Goal: Find specific page/section: Find specific page/section

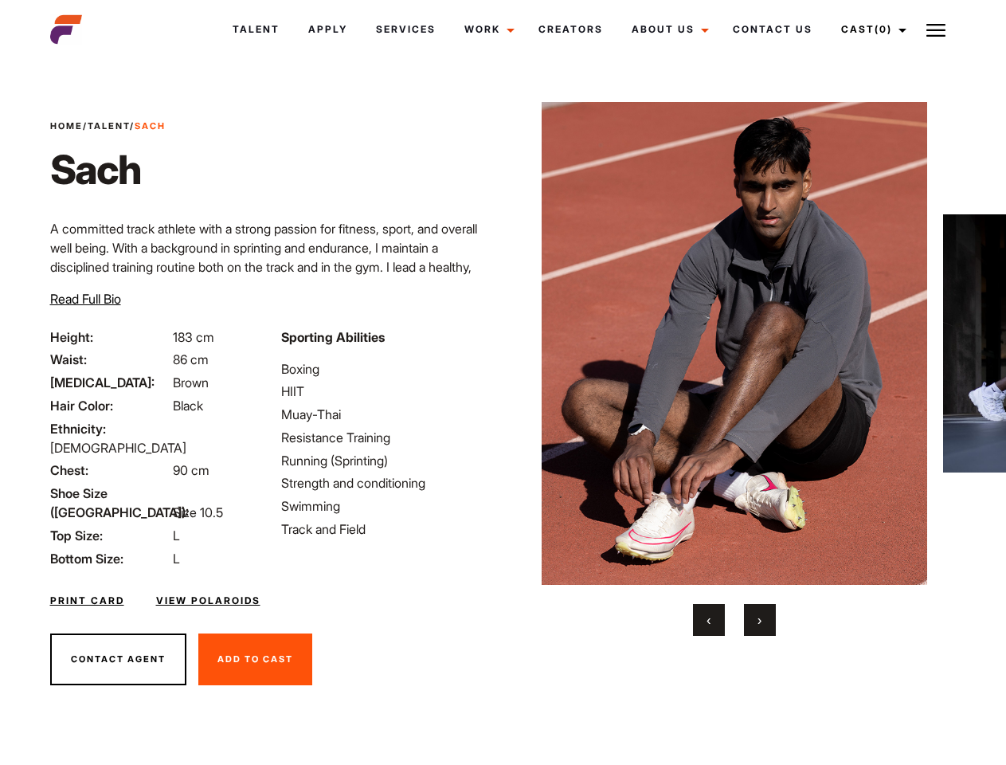
click at [870, 29] on link "Cast (0)" at bounding box center [871, 29] width 89 height 43
click at [936, 29] on img at bounding box center [935, 30] width 19 height 19
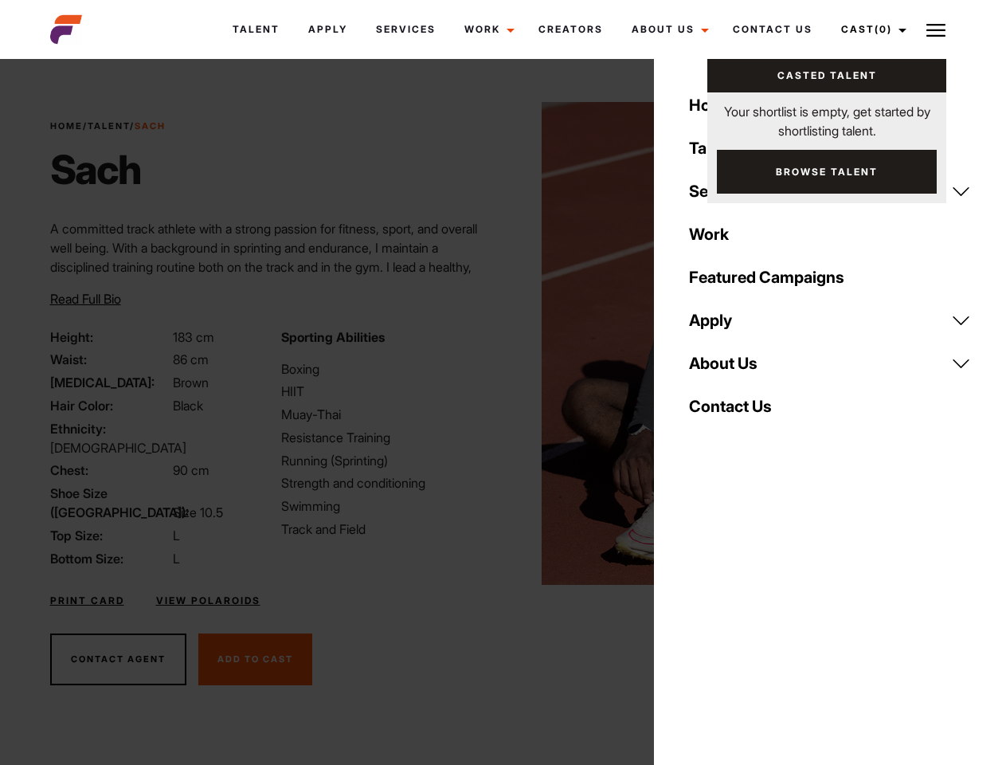
click at [734, 369] on img at bounding box center [735, 343] width 386 height 483
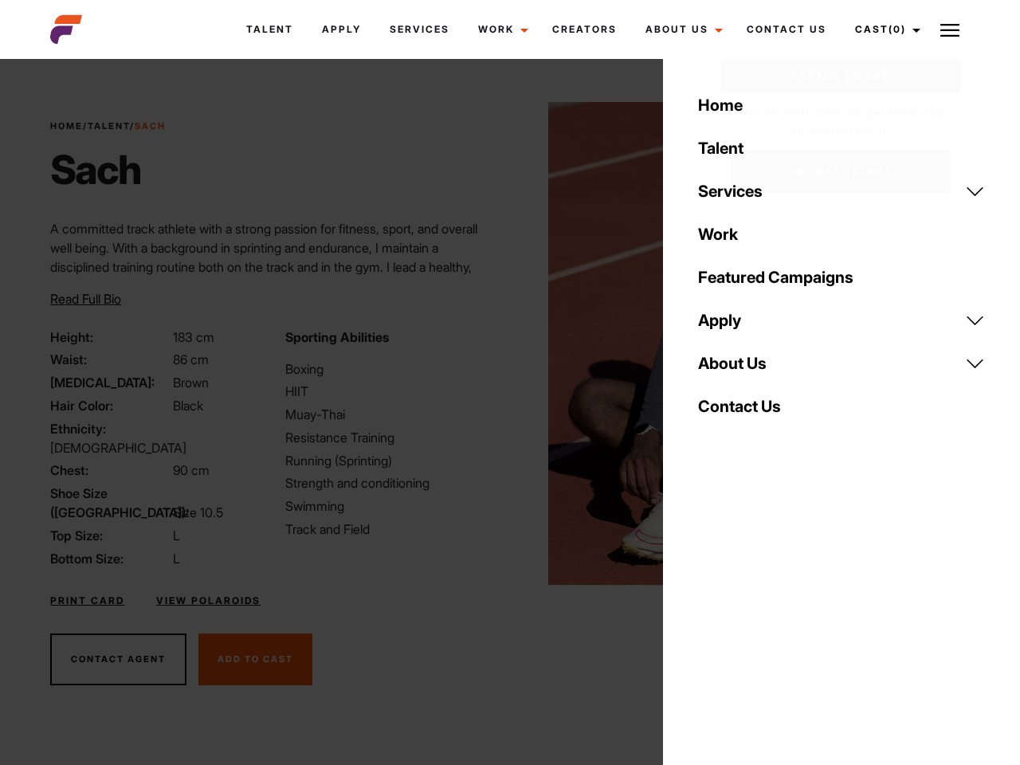
click at [503, 343] on div "Sporting Abilities Boxing HIIT Muay-Thai Resistance Training Running (Sprinting…" at bounding box center [393, 447] width 234 height 241
click at [709, 620] on button "‹" at bounding box center [719, 620] width 32 height 32
click at [760, 620] on body "Talent Apply Services Work Campaigns Jobs Job Request Creators About Us Founder…" at bounding box center [510, 430] width 1020 height 732
